Goal: Transaction & Acquisition: Purchase product/service

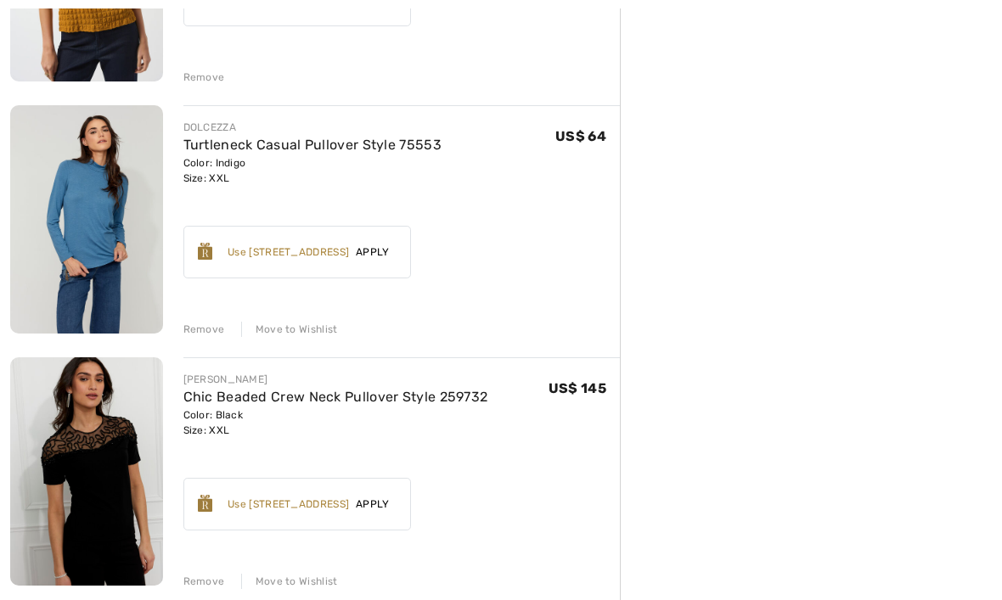
scroll to position [1883, 0]
click at [201, 582] on div "Remove" at bounding box center [204, 581] width 42 height 15
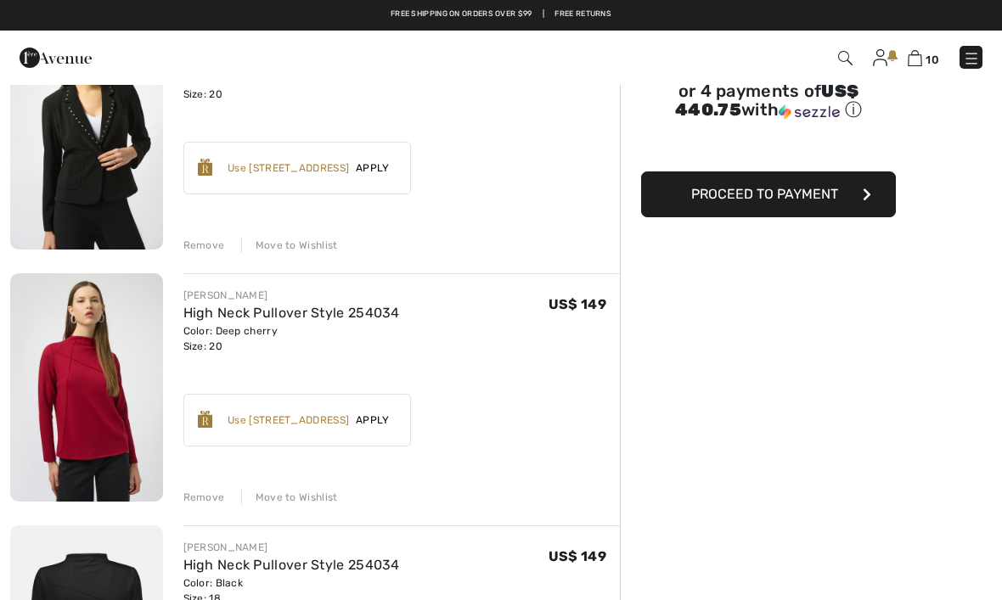
scroll to position [0, 0]
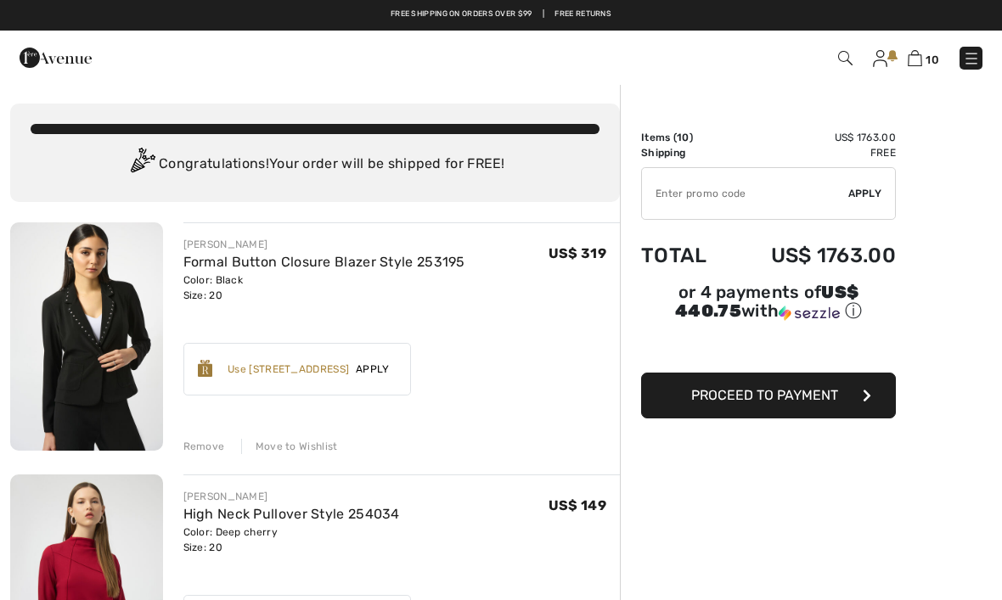
click at [975, 64] on img at bounding box center [971, 58] width 17 height 17
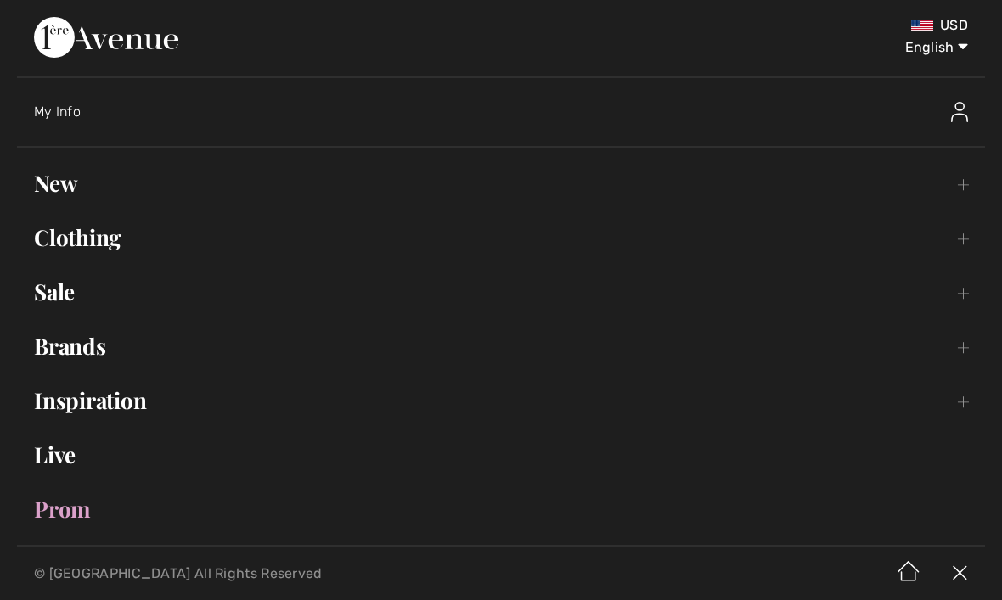
click at [87, 241] on link "Clothing Toggle submenu" at bounding box center [501, 237] width 968 height 37
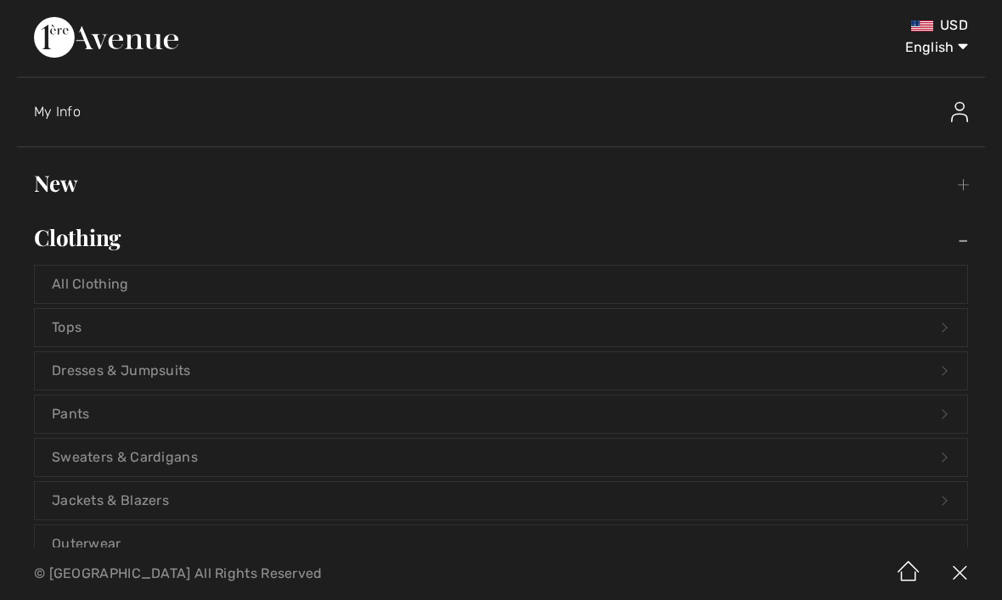
click at [91, 496] on link "Jackets & Blazers Open submenu" at bounding box center [501, 500] width 932 height 37
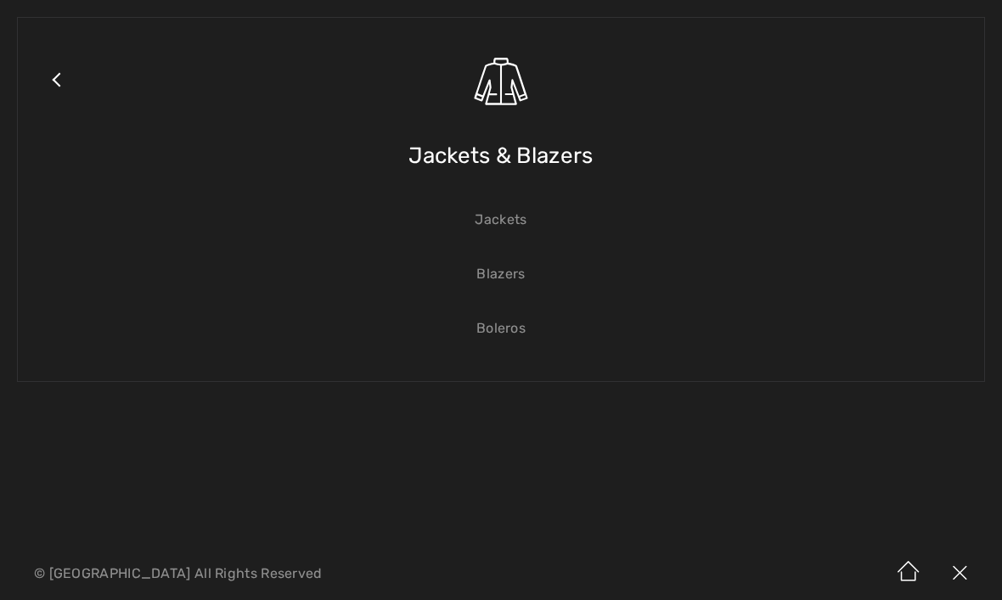
click at [497, 286] on link "Blazers" at bounding box center [501, 274] width 932 height 37
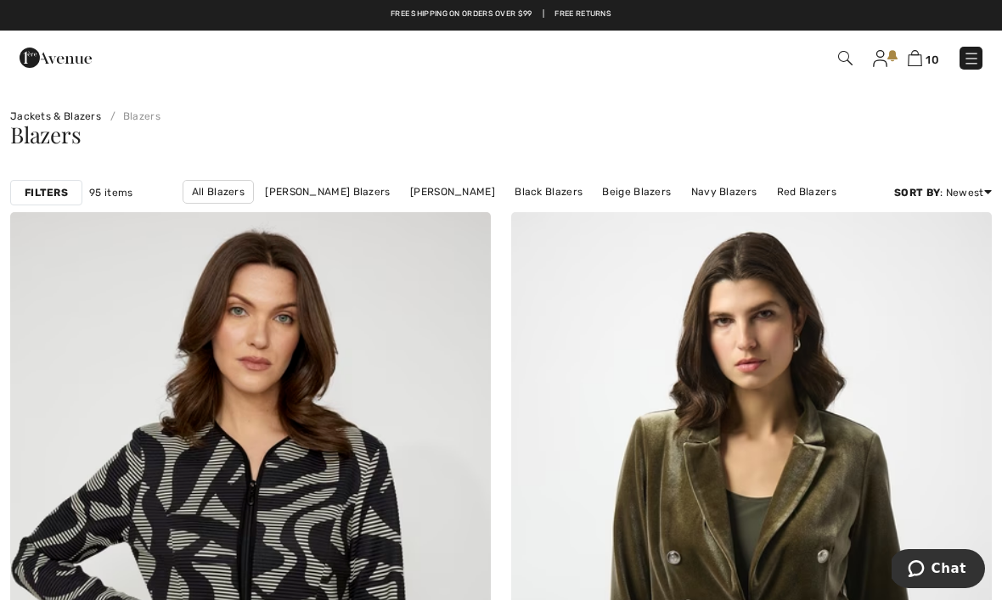
click at [44, 190] on strong "Filters" at bounding box center [46, 192] width 43 height 15
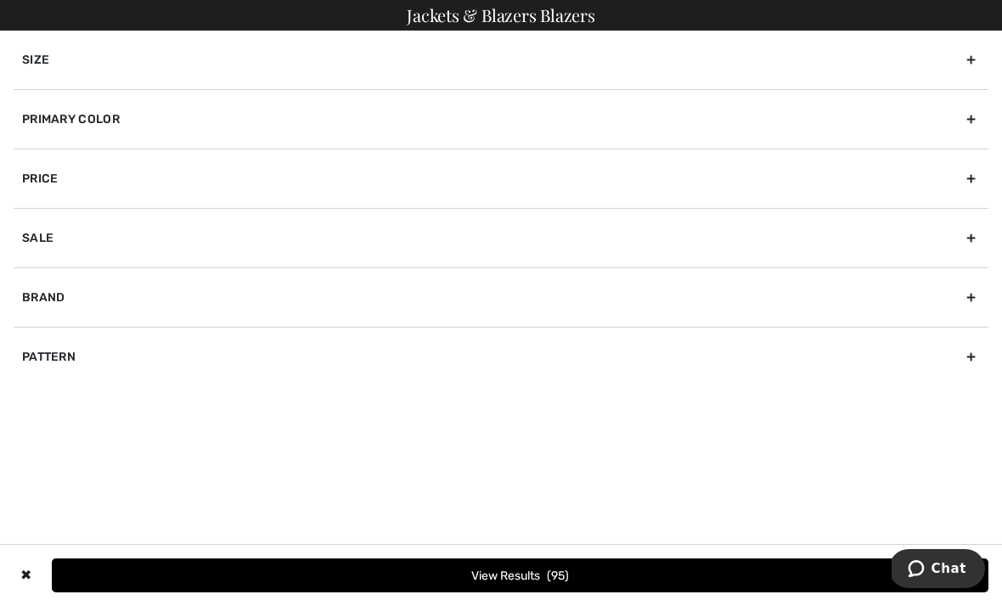
click at [49, 302] on div "Brand" at bounding box center [501, 296] width 975 height 59
click at [76, 338] on label "[PERSON_NAME]" at bounding box center [505, 334] width 966 height 15
click at [35, 338] on input"] "[PERSON_NAME]" at bounding box center [28, 335] width 13 height 13
checkbox input"] "true"
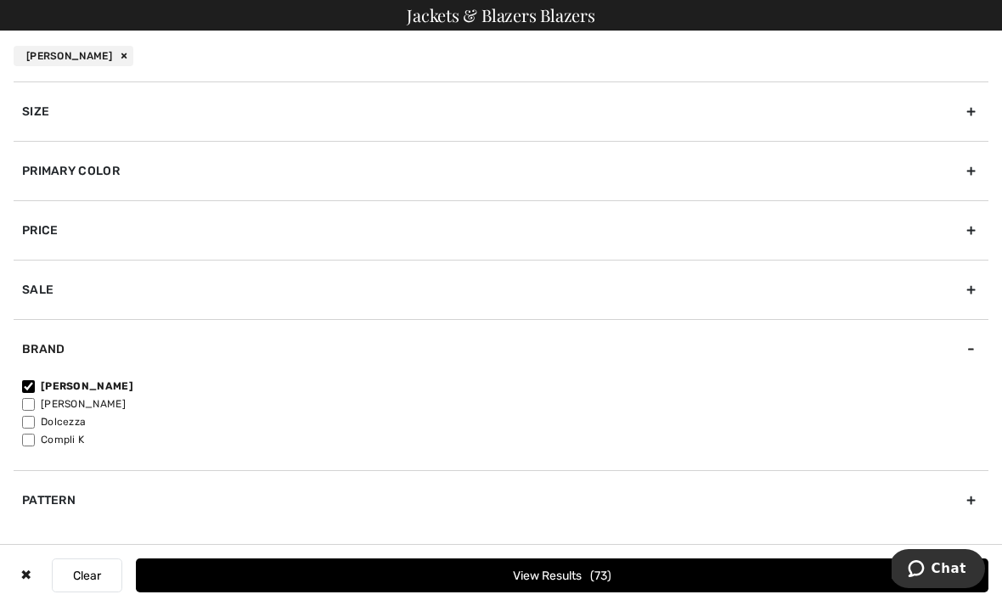
click at [640, 575] on button "View Results 73" at bounding box center [562, 576] width 853 height 34
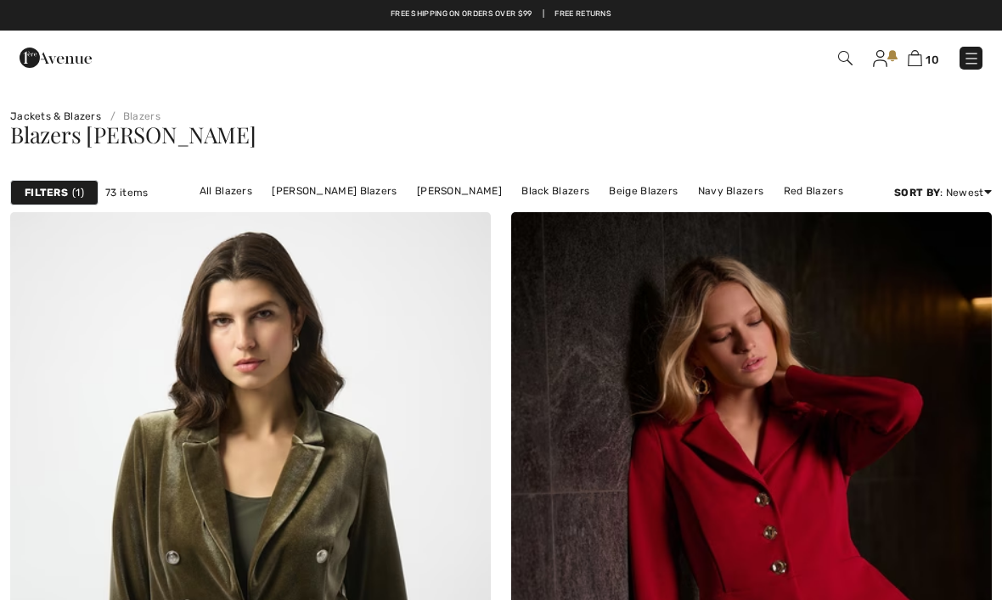
checkbox input "true"
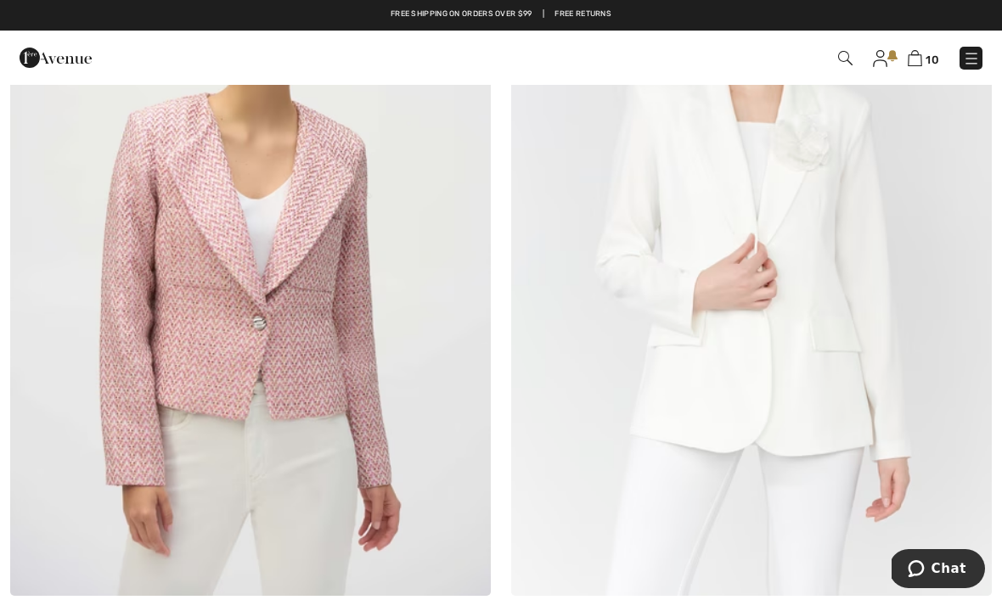
scroll to position [9331, 0]
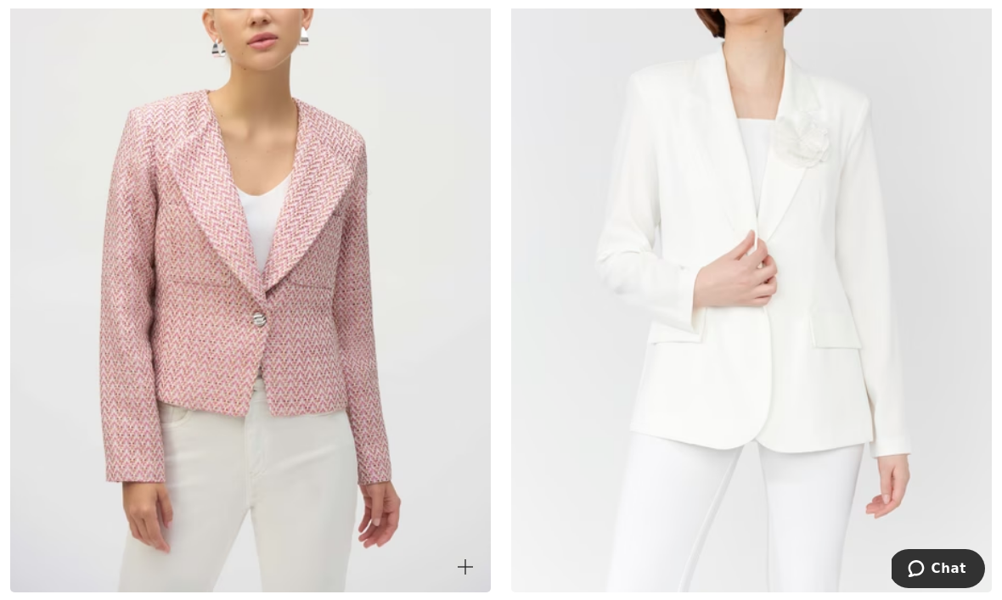
click at [287, 378] on img at bounding box center [250, 232] width 481 height 721
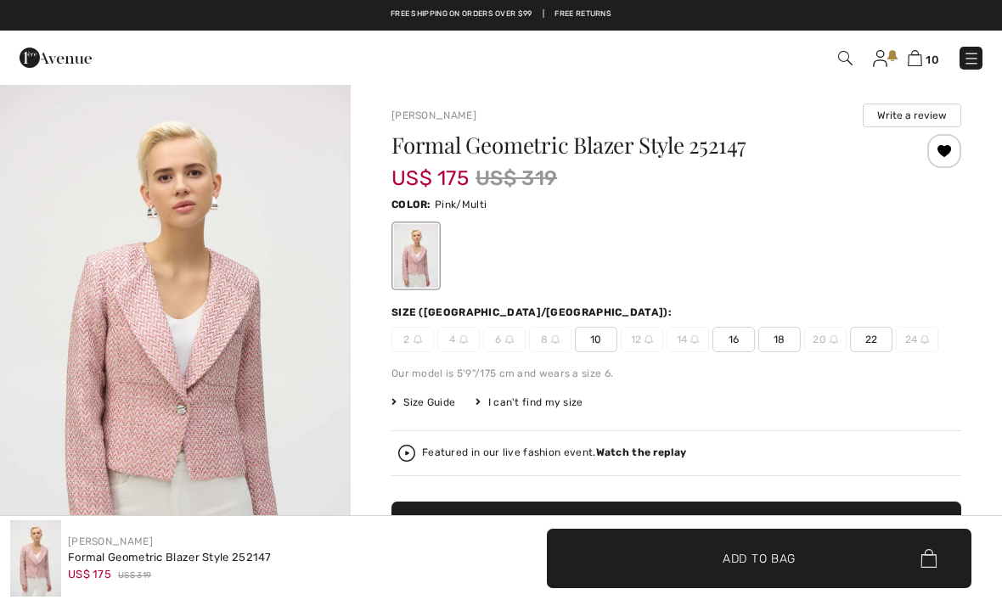
checkbox input "true"
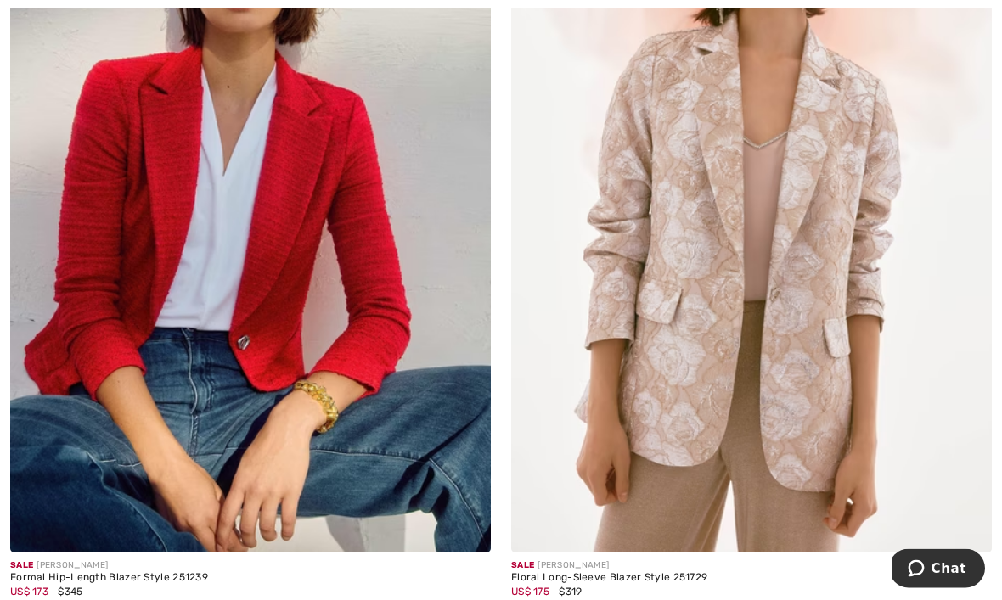
scroll to position [10343, 0]
click at [293, 240] on img at bounding box center [250, 192] width 481 height 721
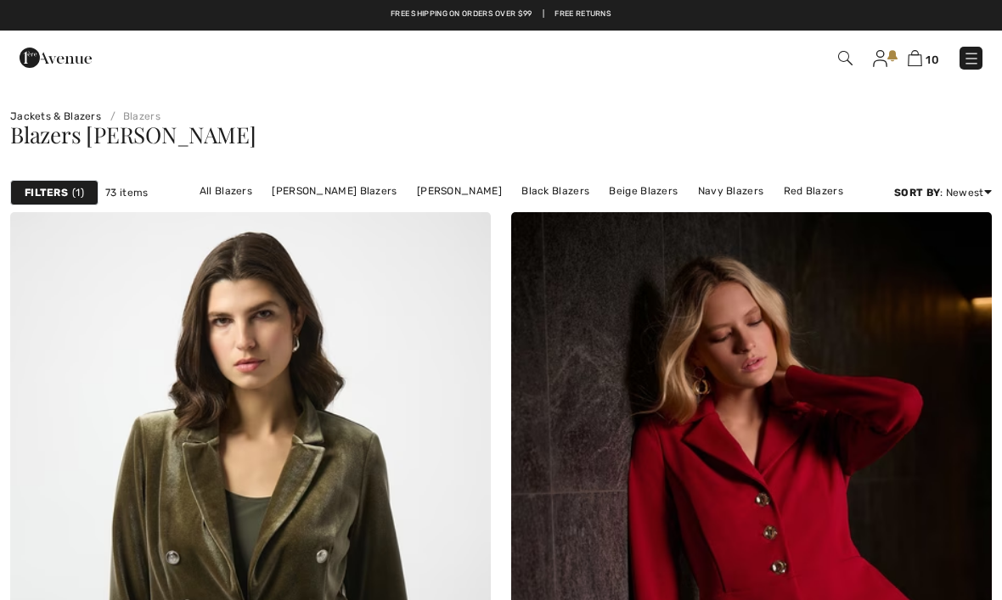
checkbox input "true"
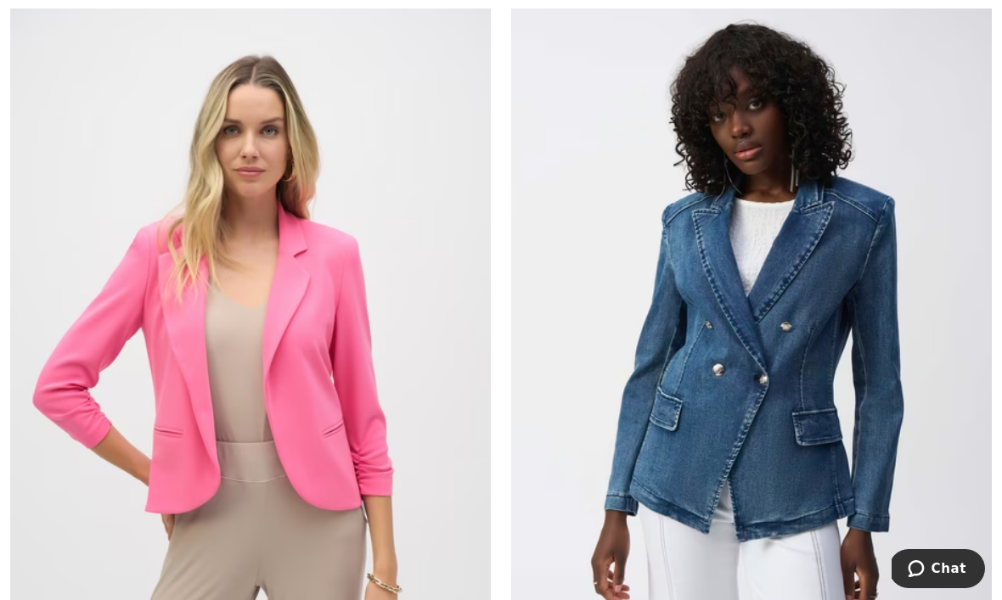
scroll to position [14229, 0]
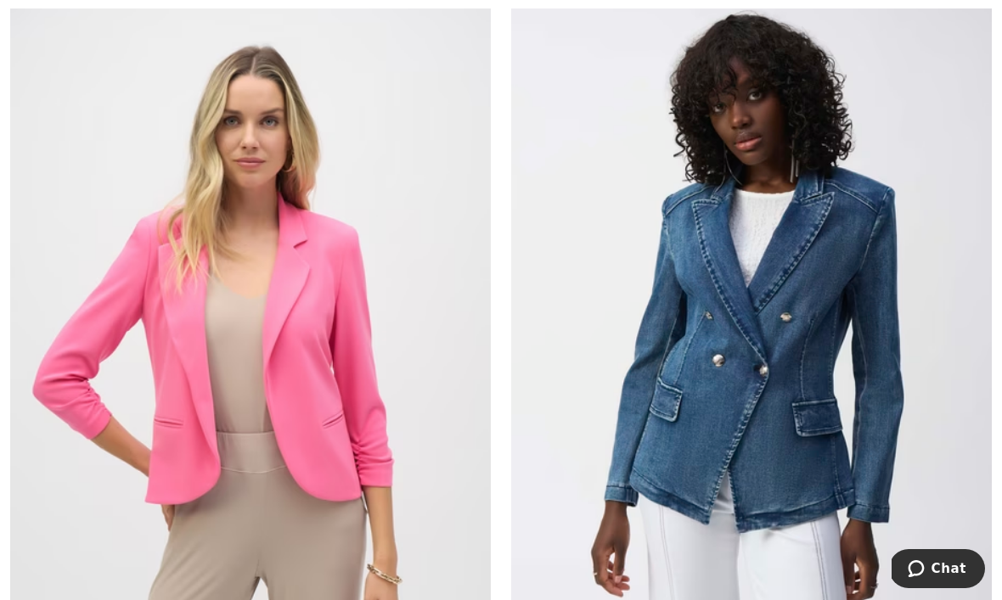
click at [303, 307] on img at bounding box center [250, 329] width 481 height 721
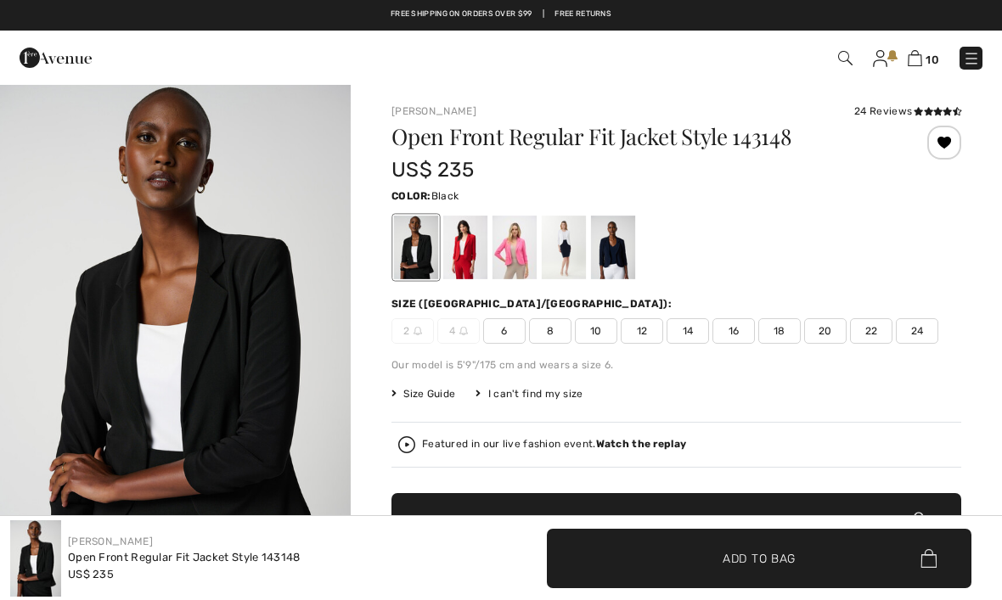
checkbox input "true"
click at [827, 332] on span "20" at bounding box center [825, 330] width 42 height 25
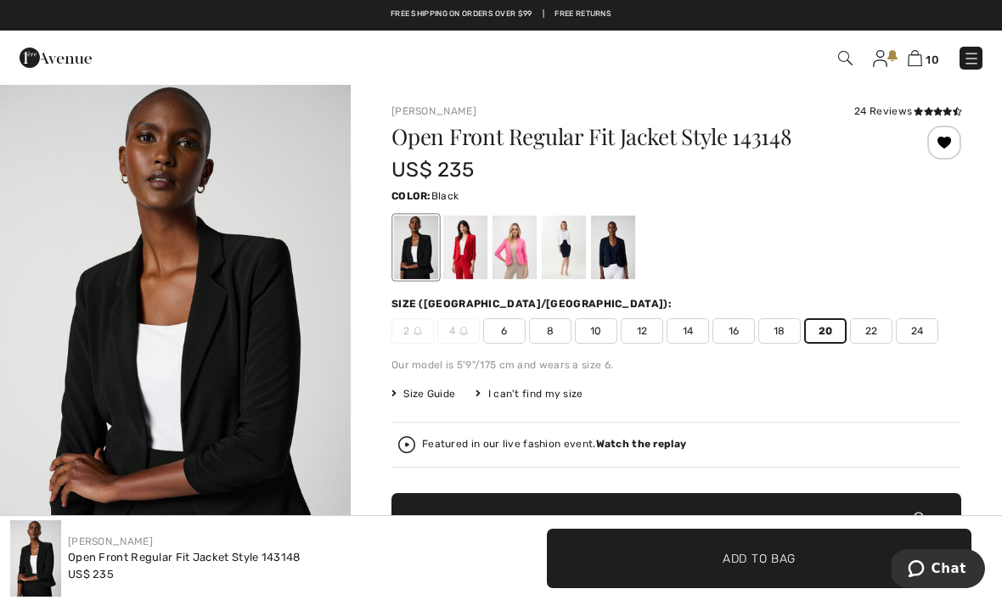
click at [771, 557] on span "Add to Bag" at bounding box center [759, 558] width 73 height 18
click at [526, 249] on div at bounding box center [514, 248] width 44 height 64
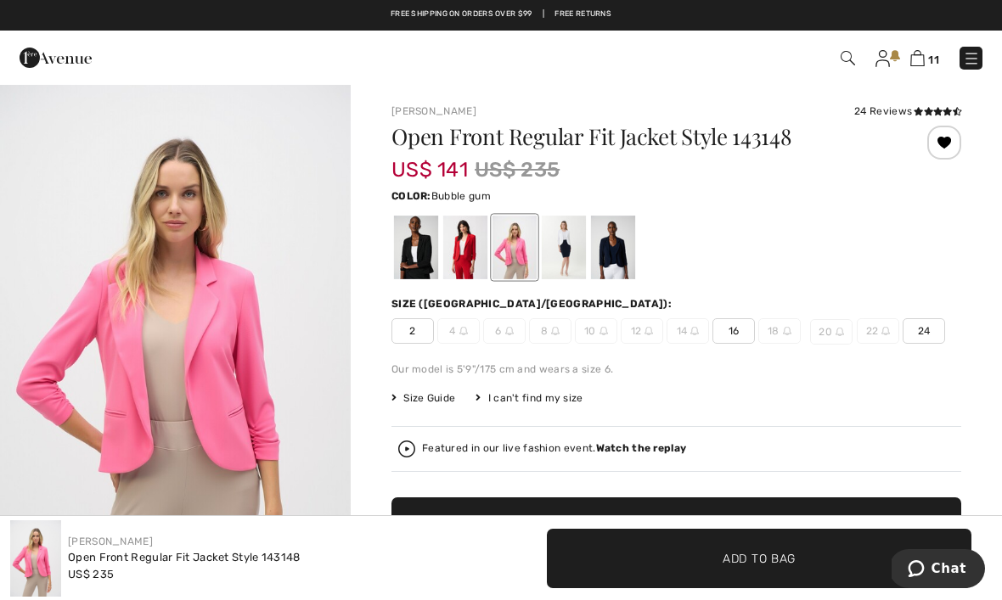
click at [464, 245] on div at bounding box center [465, 248] width 44 height 64
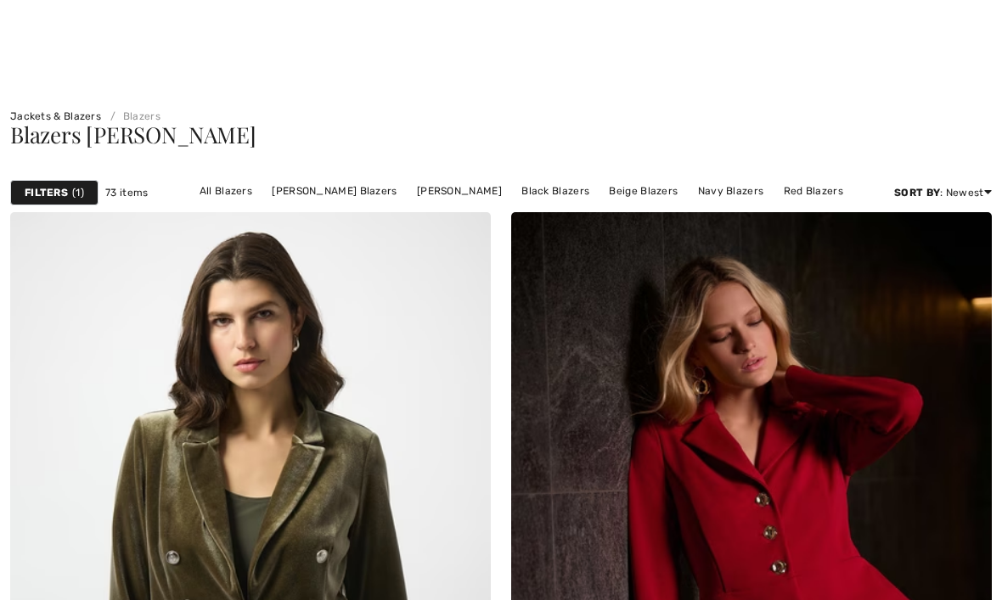
checkbox input "true"
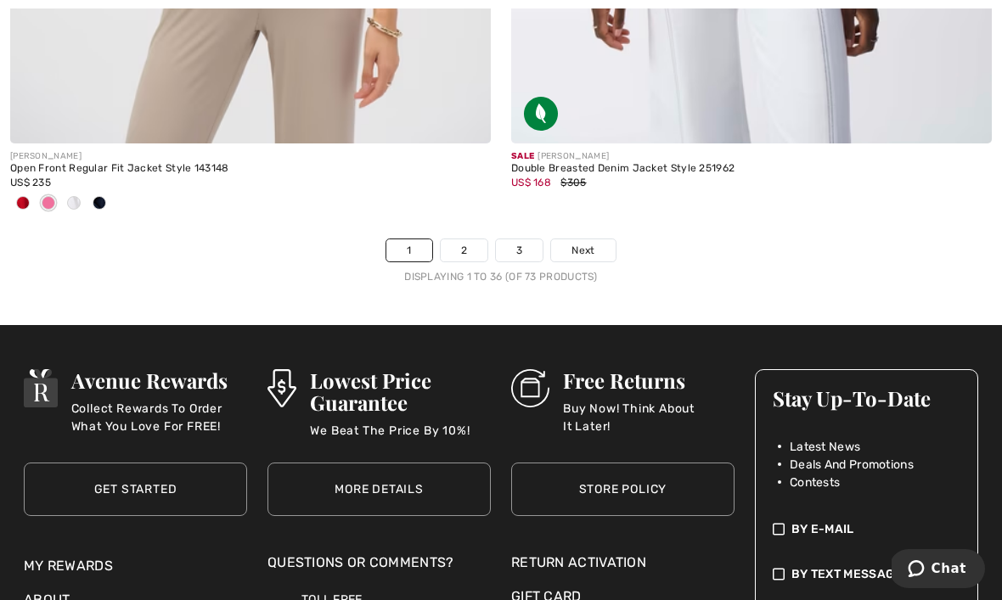
scroll to position [14780, 0]
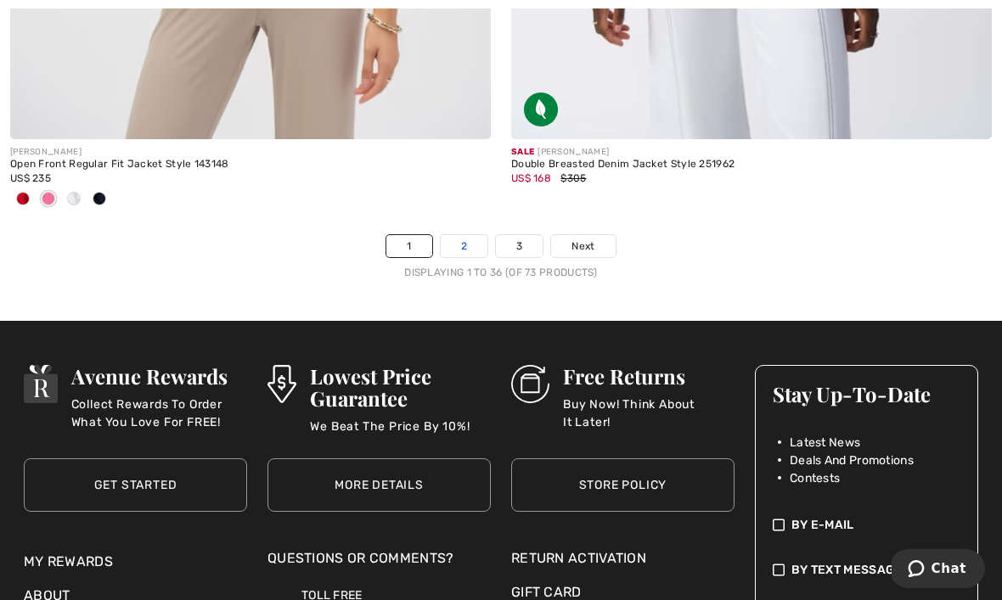
click at [464, 241] on link "2" at bounding box center [464, 246] width 47 height 22
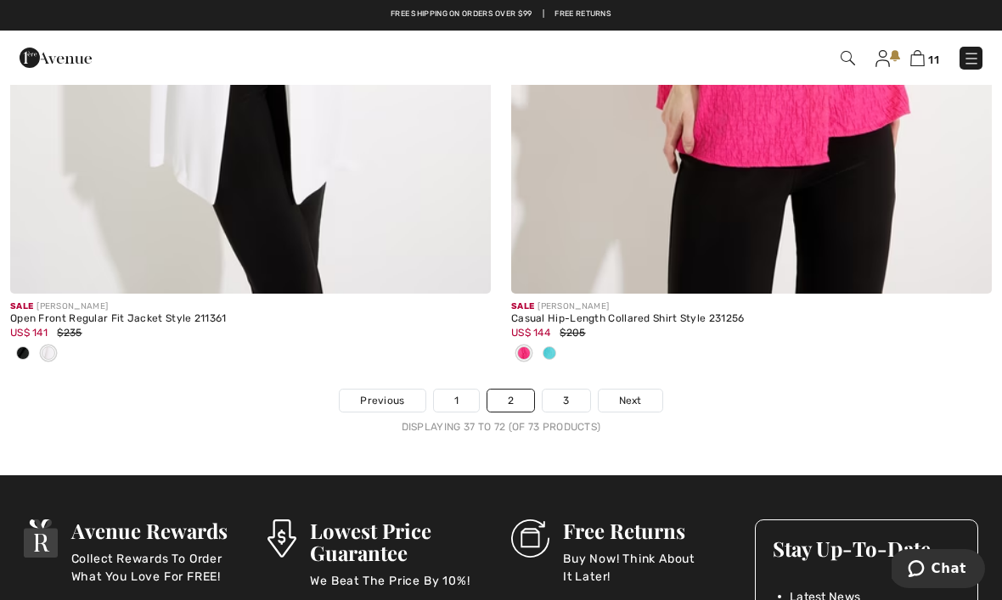
scroll to position [14565, 0]
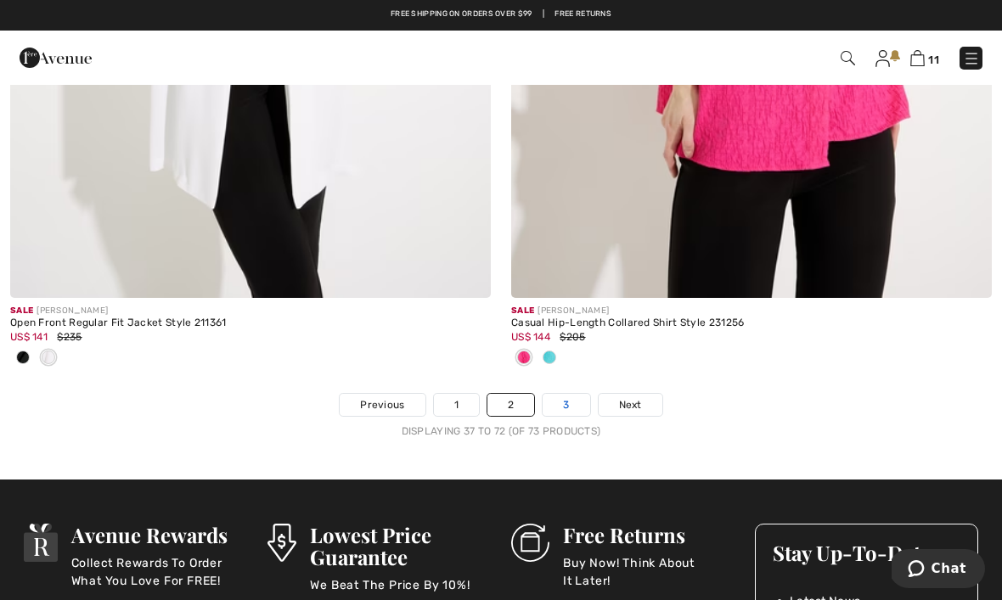
click at [570, 394] on link "3" at bounding box center [566, 405] width 47 height 22
